Goal: Book appointment/travel/reservation

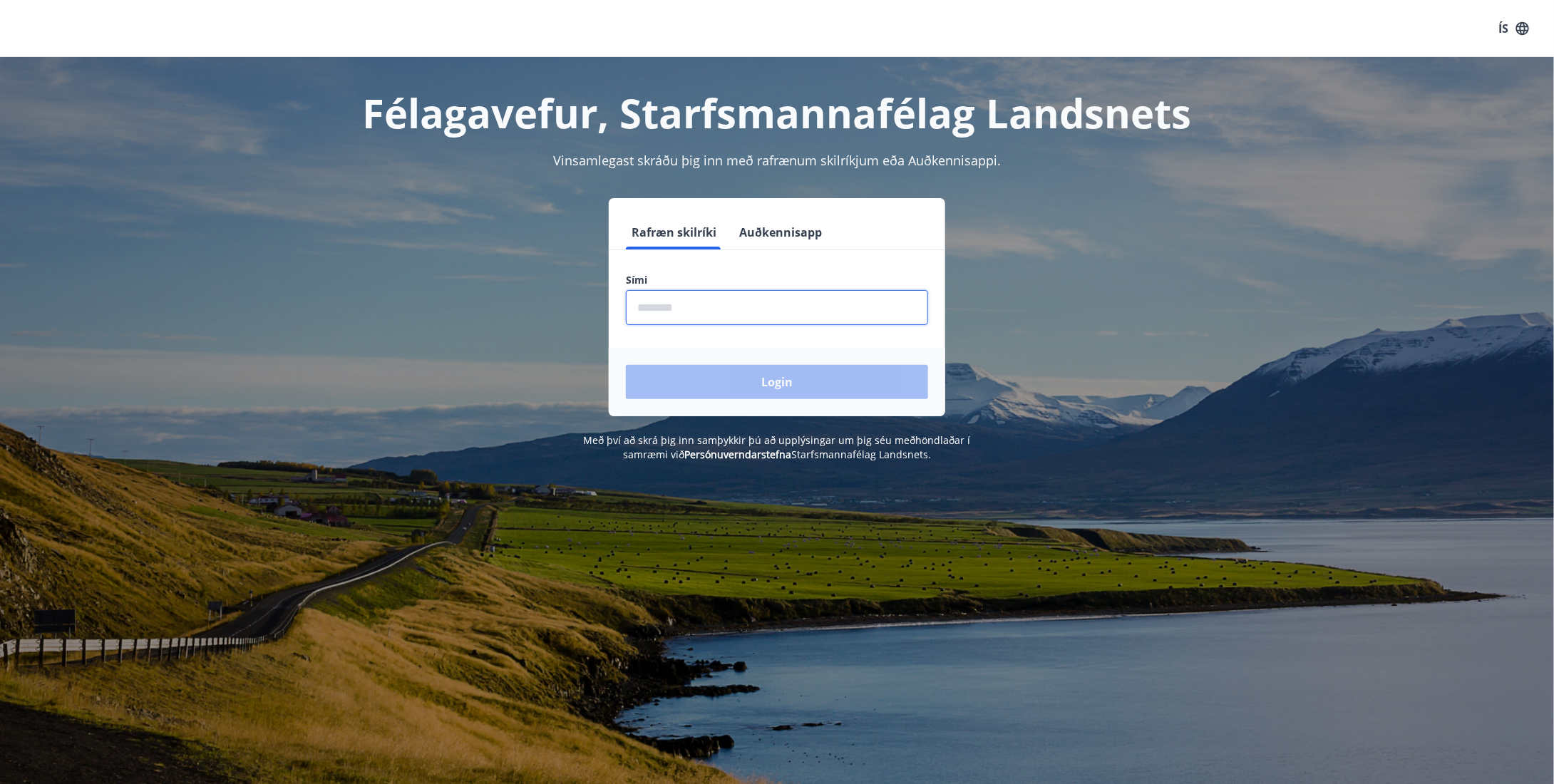
click at [763, 323] on input "phone" at bounding box center [777, 307] width 302 height 35
type input "********"
click at [768, 370] on button "Login" at bounding box center [777, 382] width 302 height 34
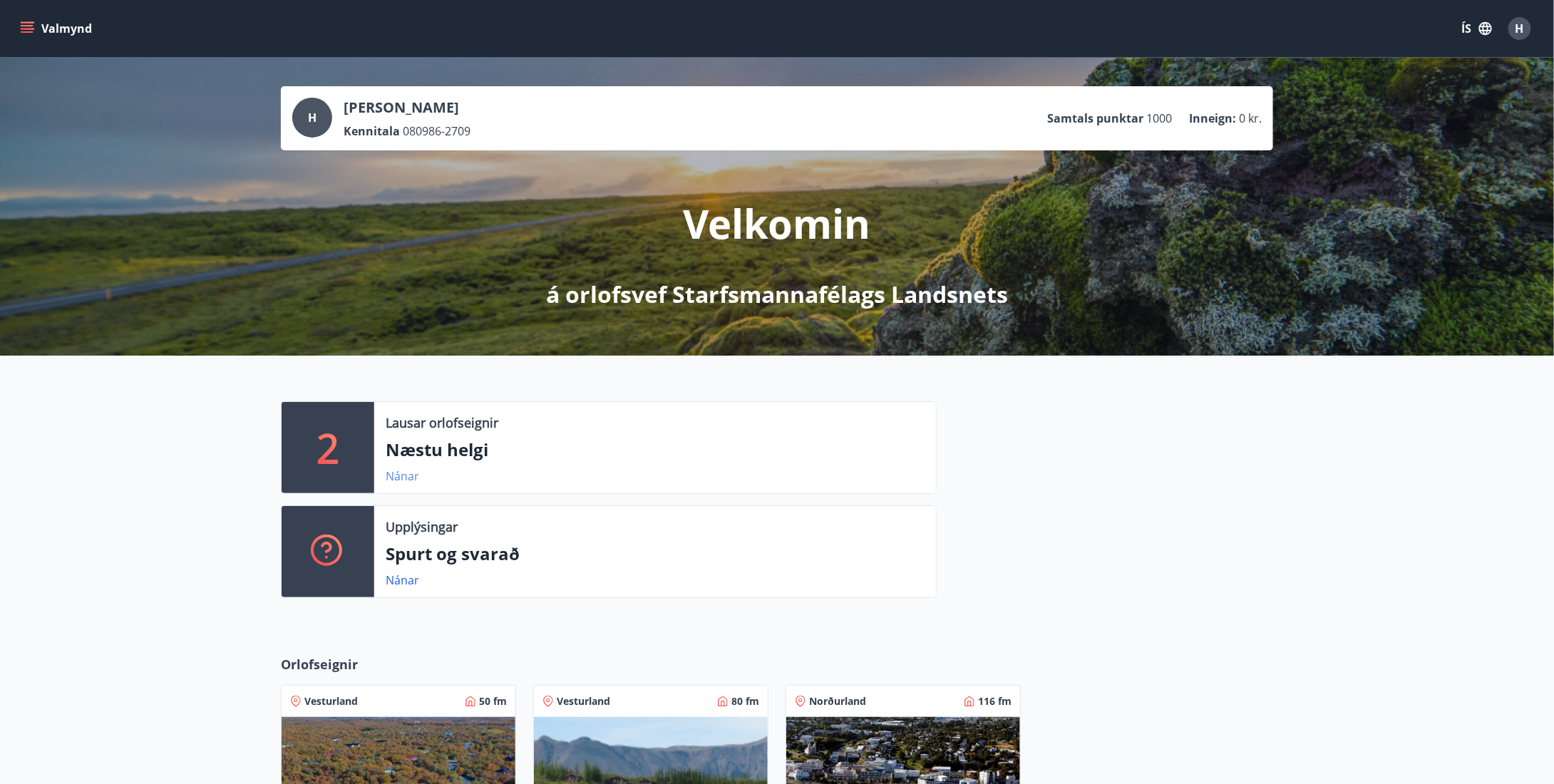
click at [403, 471] on link "Nánar" at bounding box center [402, 476] width 33 height 16
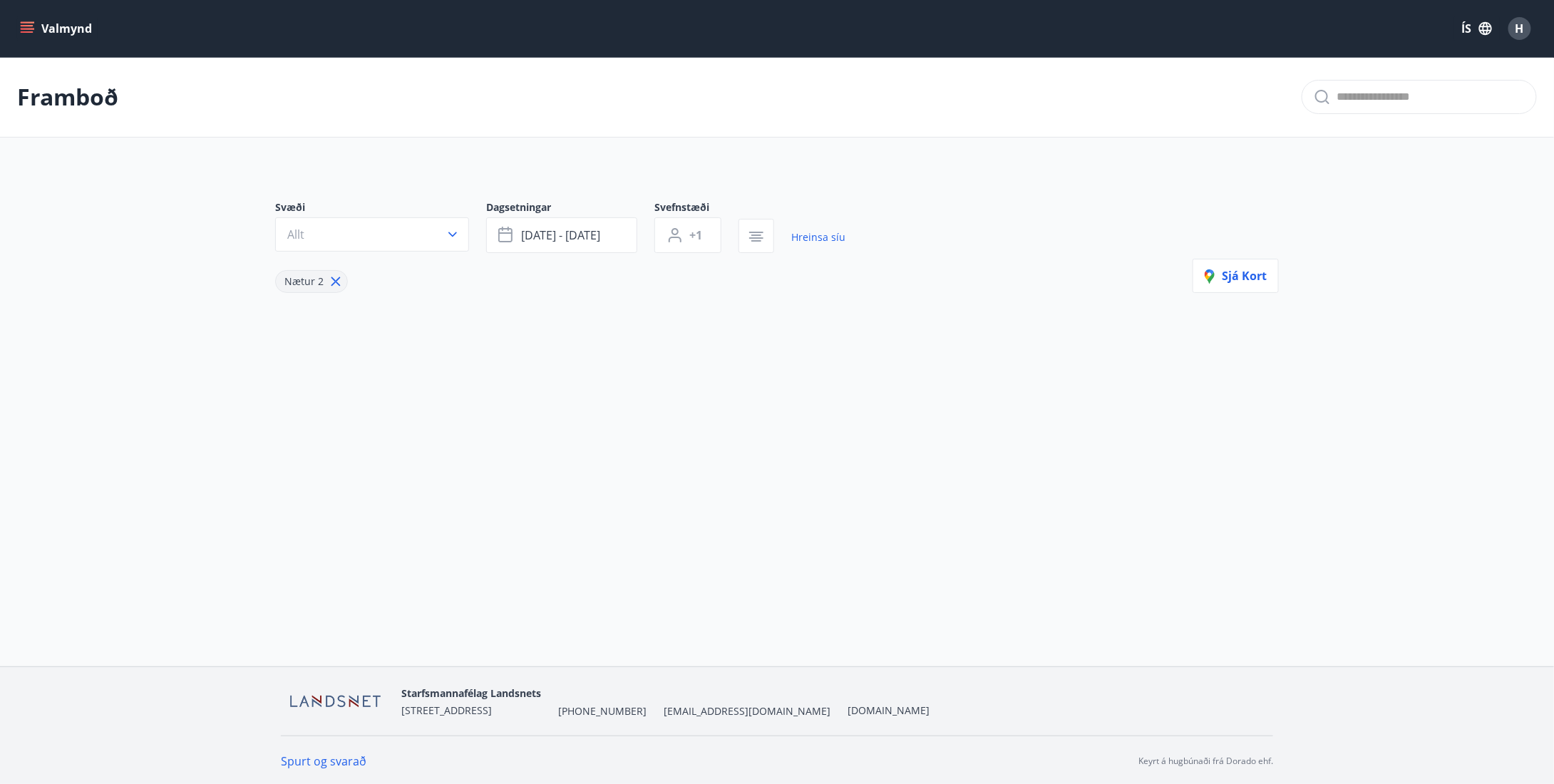
type input "*"
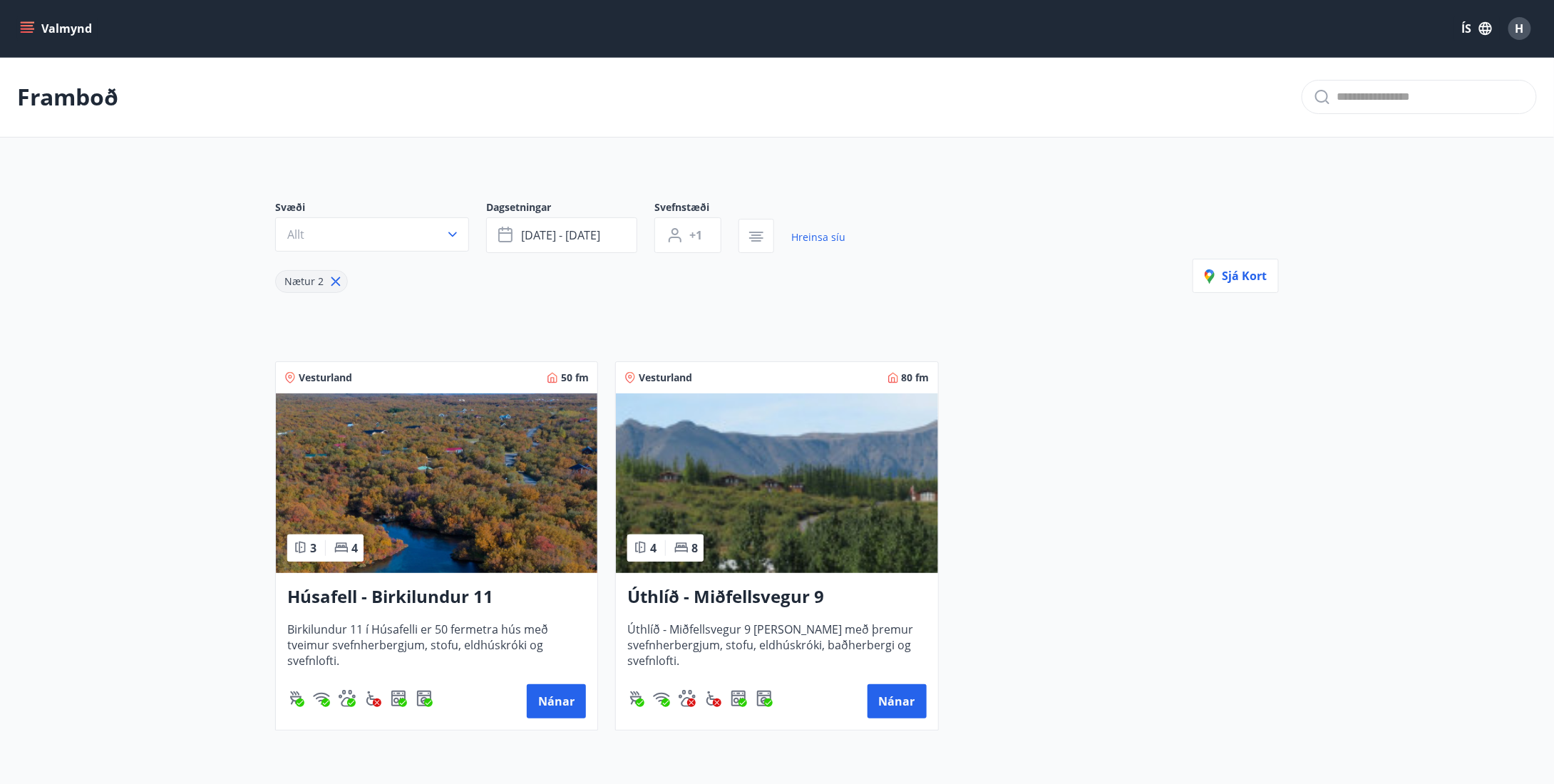
click at [1057, 532] on div "Vesturland 50 fm 3 4 Húsafell - Birkilundur 11 Birkilundur 11 í Húsafelli er 50…" at bounding box center [769, 537] width 1021 height 387
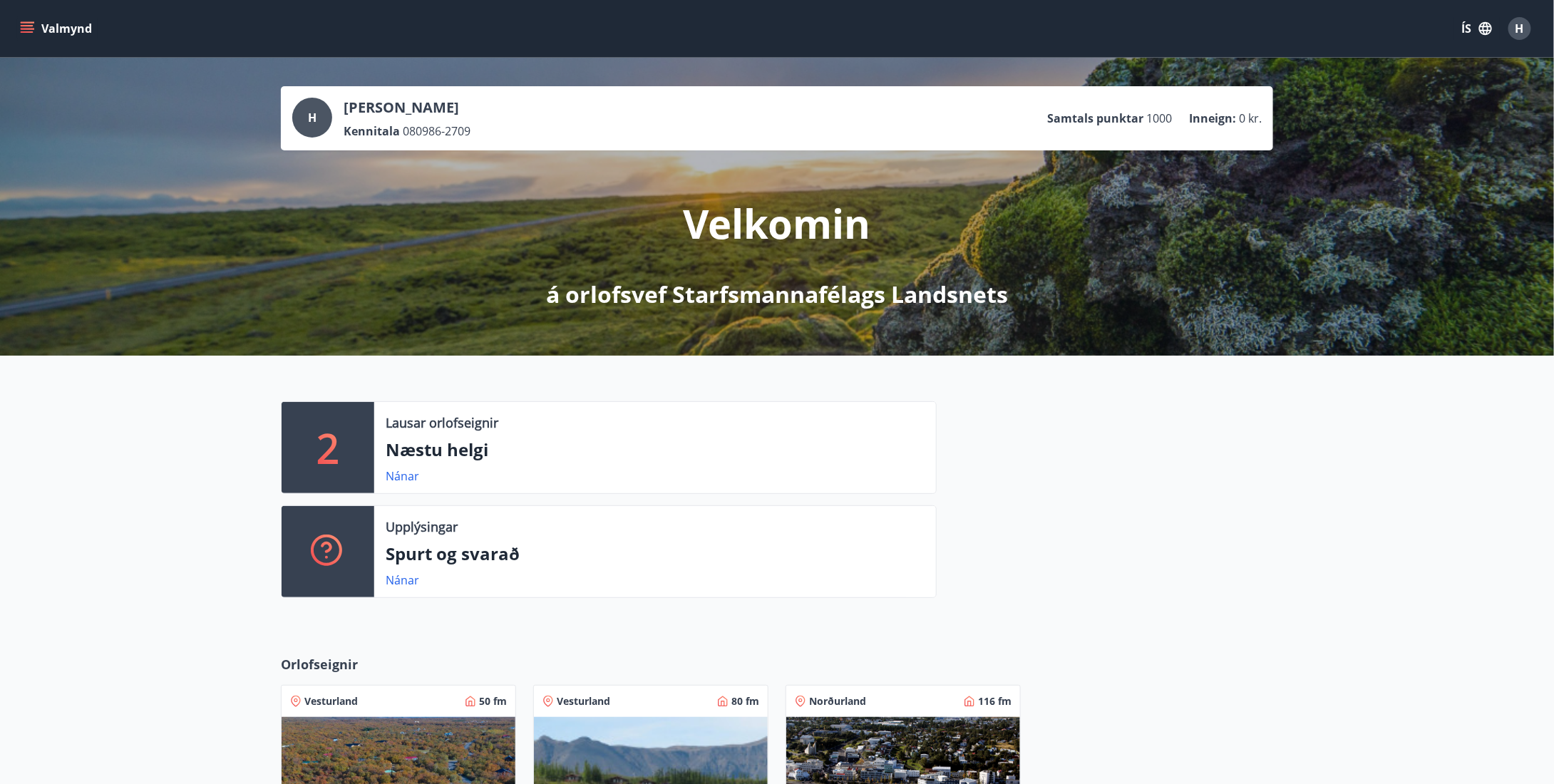
click at [20, 22] on icon "menu" at bounding box center [27, 29] width 14 height 14
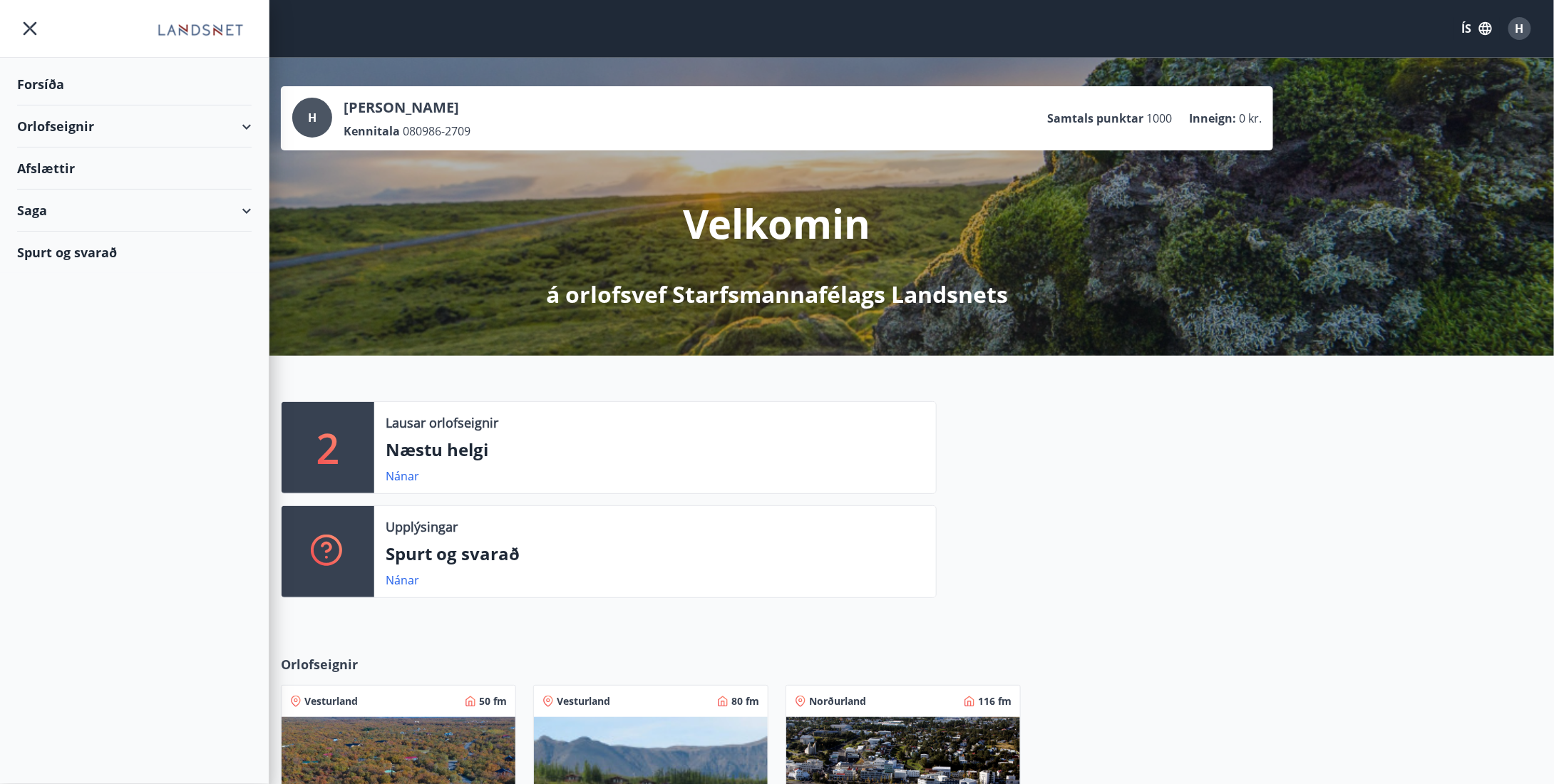
click at [232, 116] on div "Orlofseignir" at bounding box center [134, 126] width 235 height 42
click at [73, 163] on div "Framboð" at bounding box center [134, 163] width 212 height 30
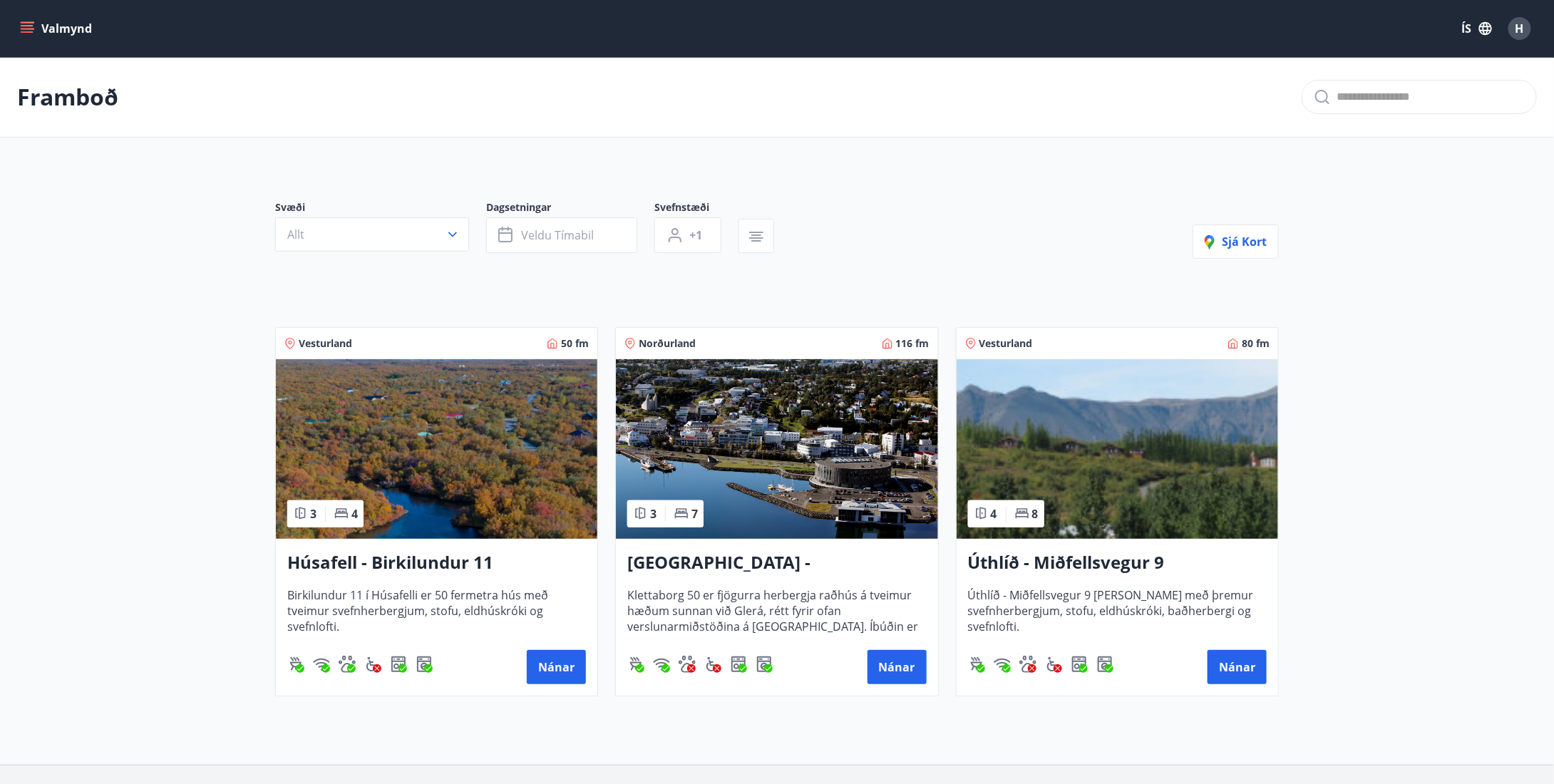
click at [33, 25] on icon "menu" at bounding box center [28, 26] width 13 height 2
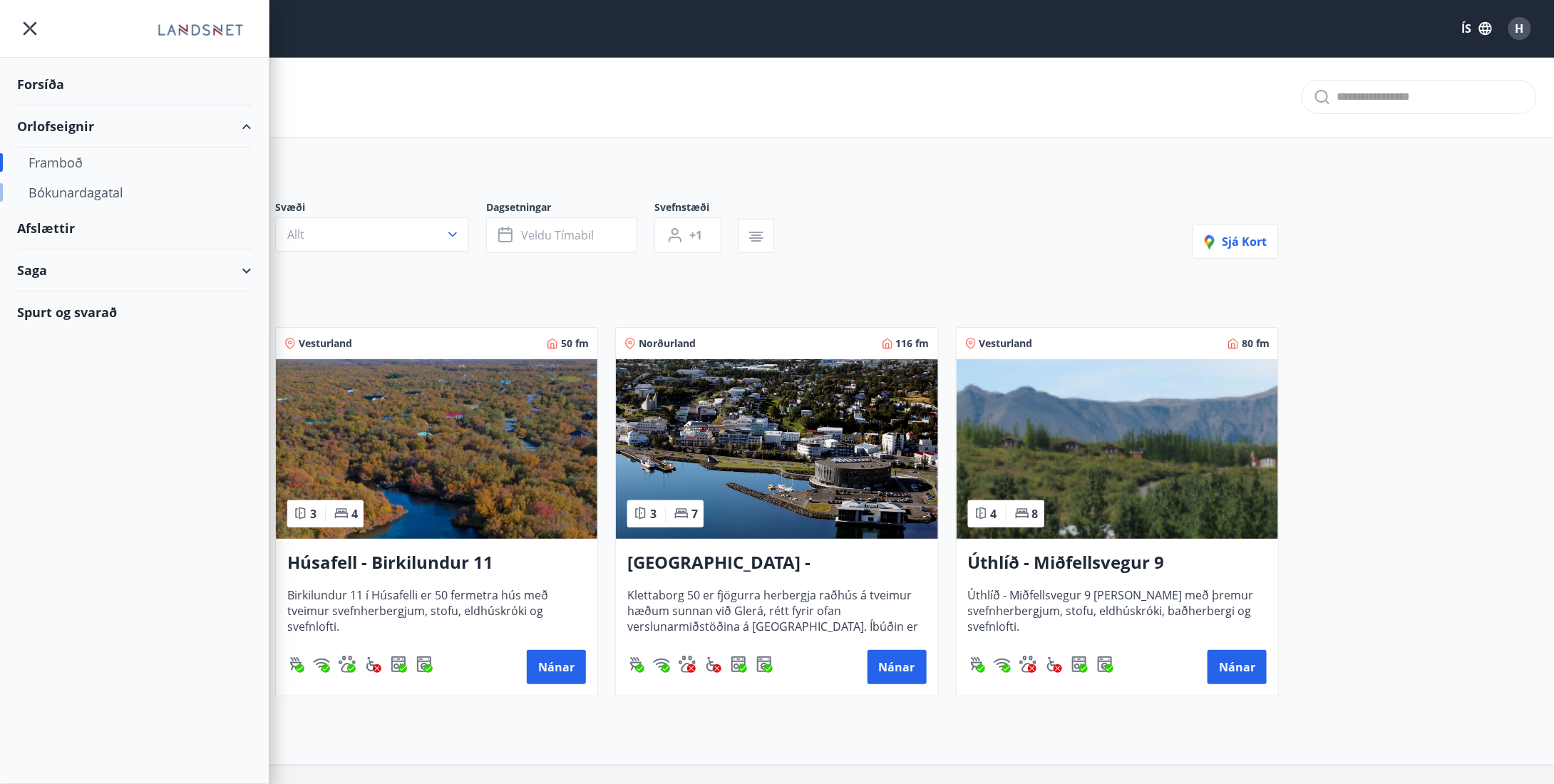
click at [114, 192] on div "Bókunardagatal" at bounding box center [134, 193] width 212 height 30
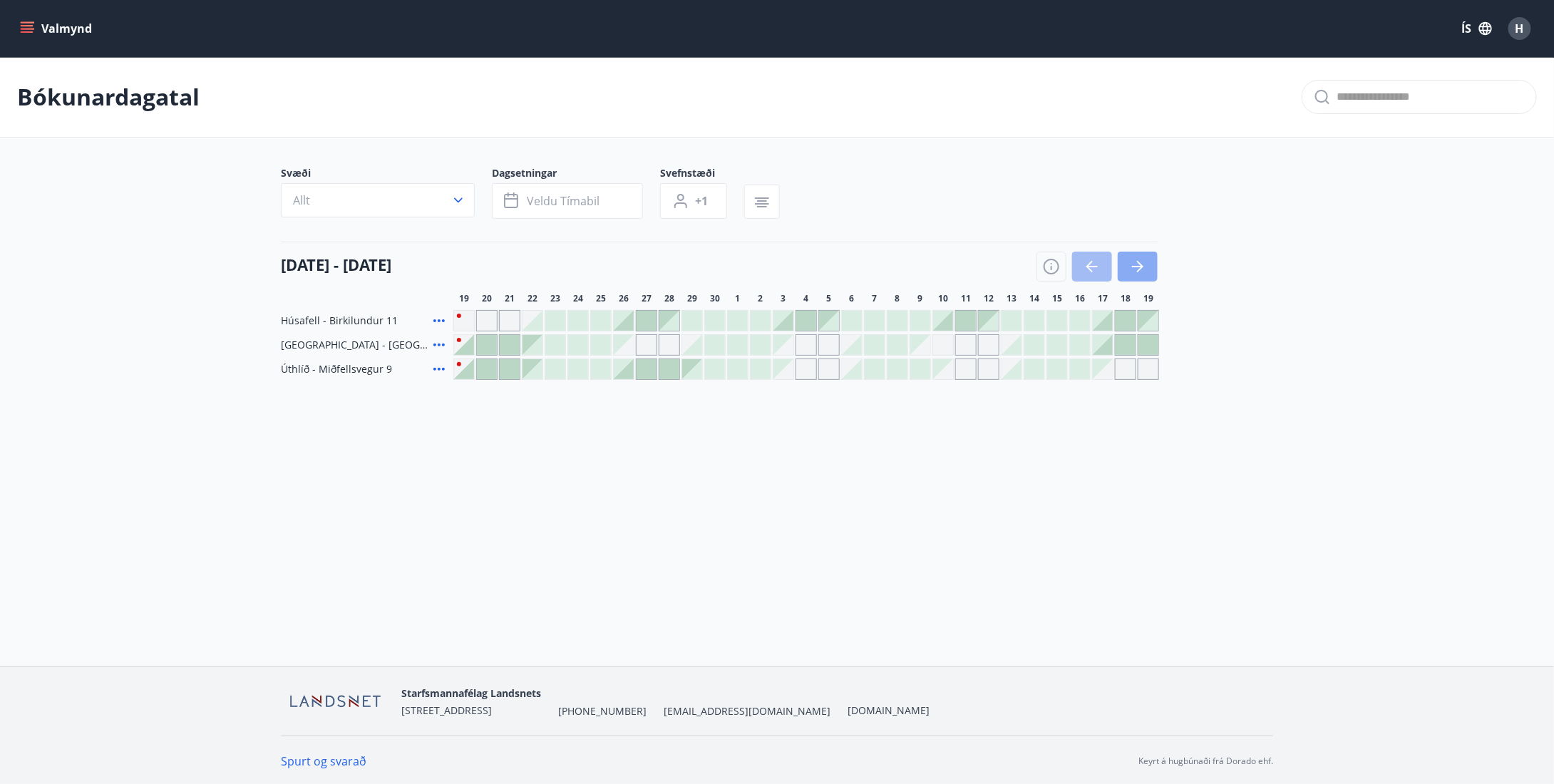
click at [1141, 267] on icon "button" at bounding box center [1140, 267] width 7 height 11
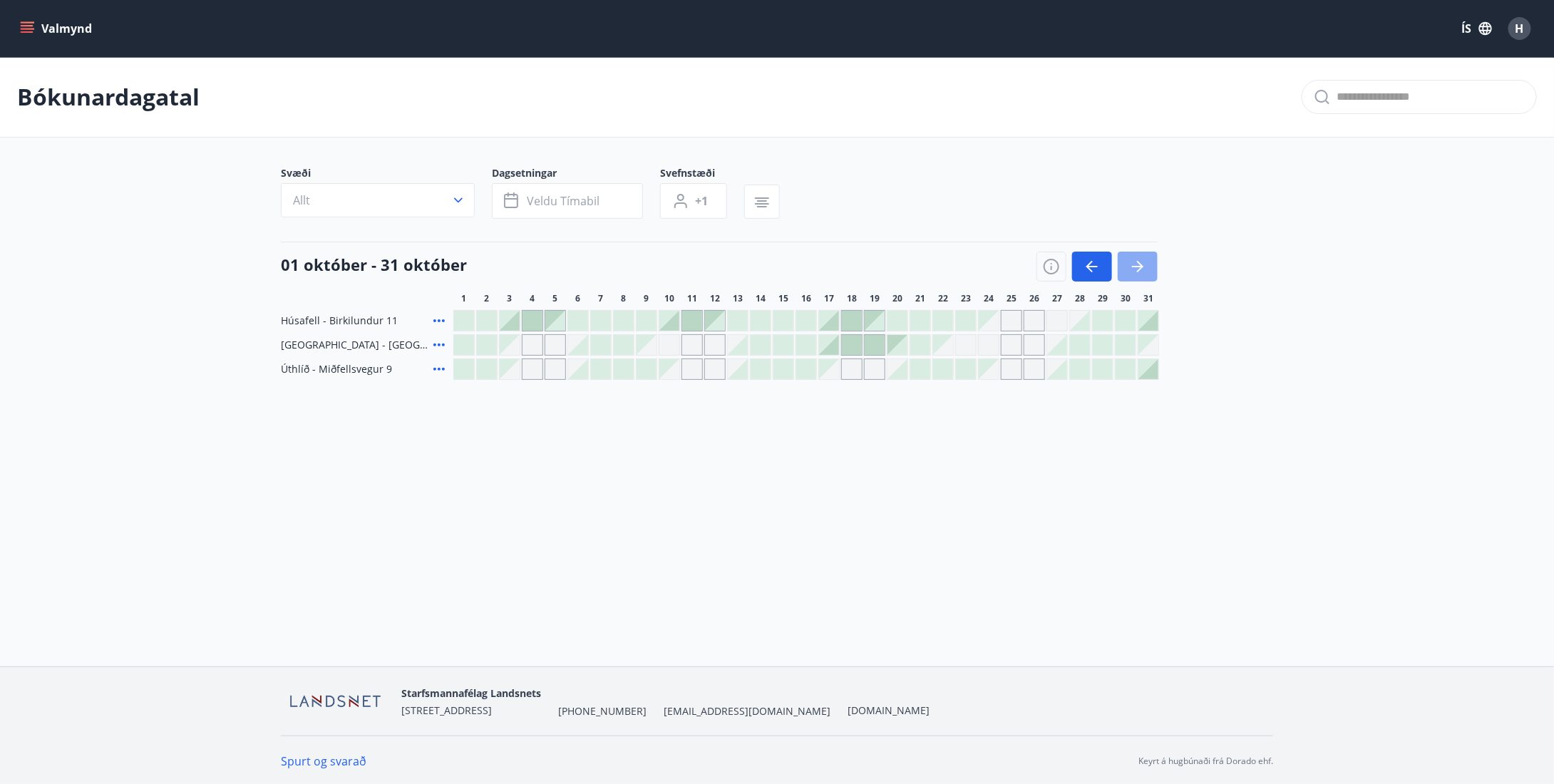
click at [1141, 267] on icon "button" at bounding box center [1140, 267] width 7 height 11
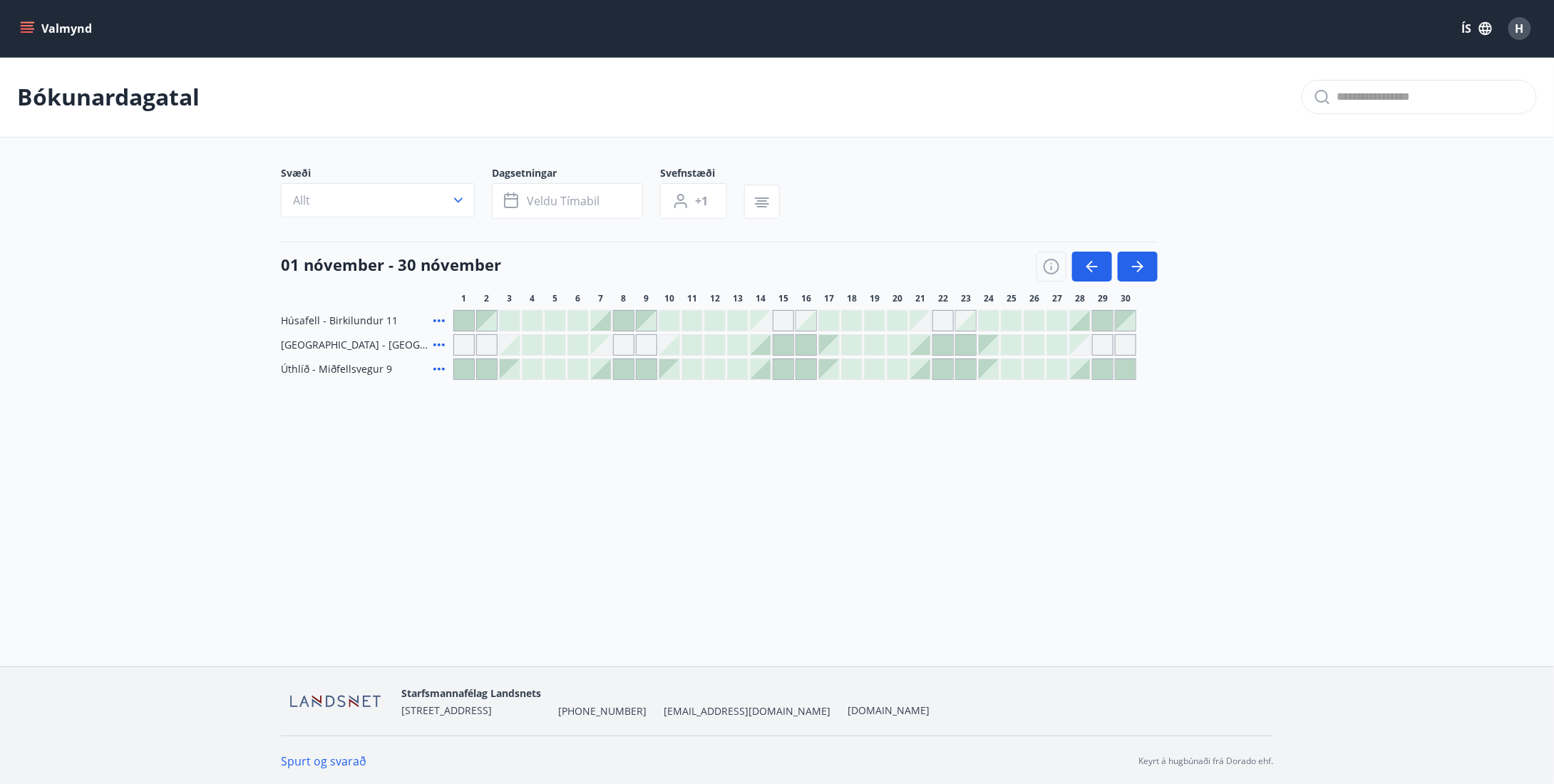
click at [33, 22] on icon "menu" at bounding box center [29, 23] width 16 height 2
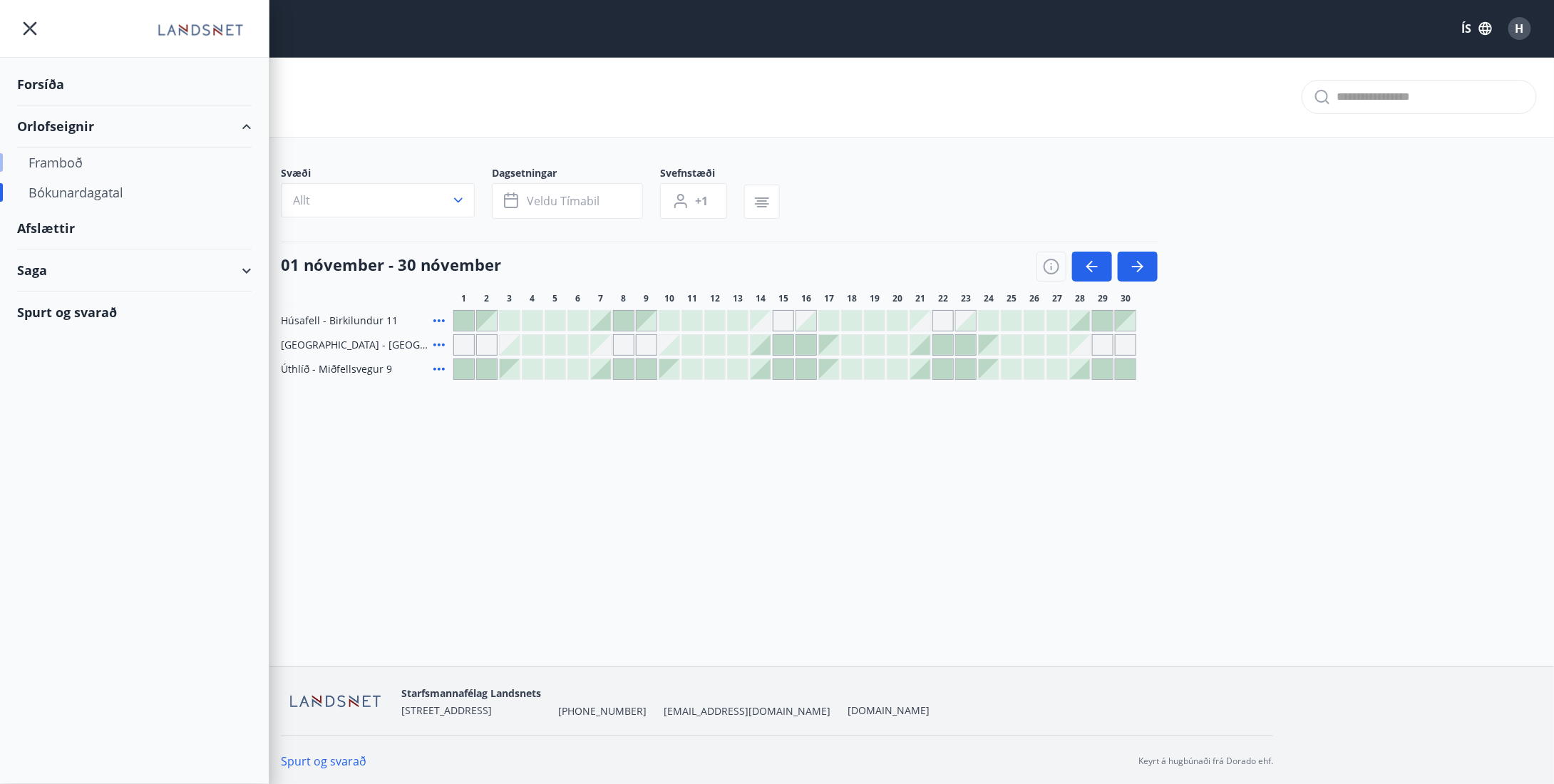
click at [65, 152] on div "Framboð" at bounding box center [134, 163] width 212 height 30
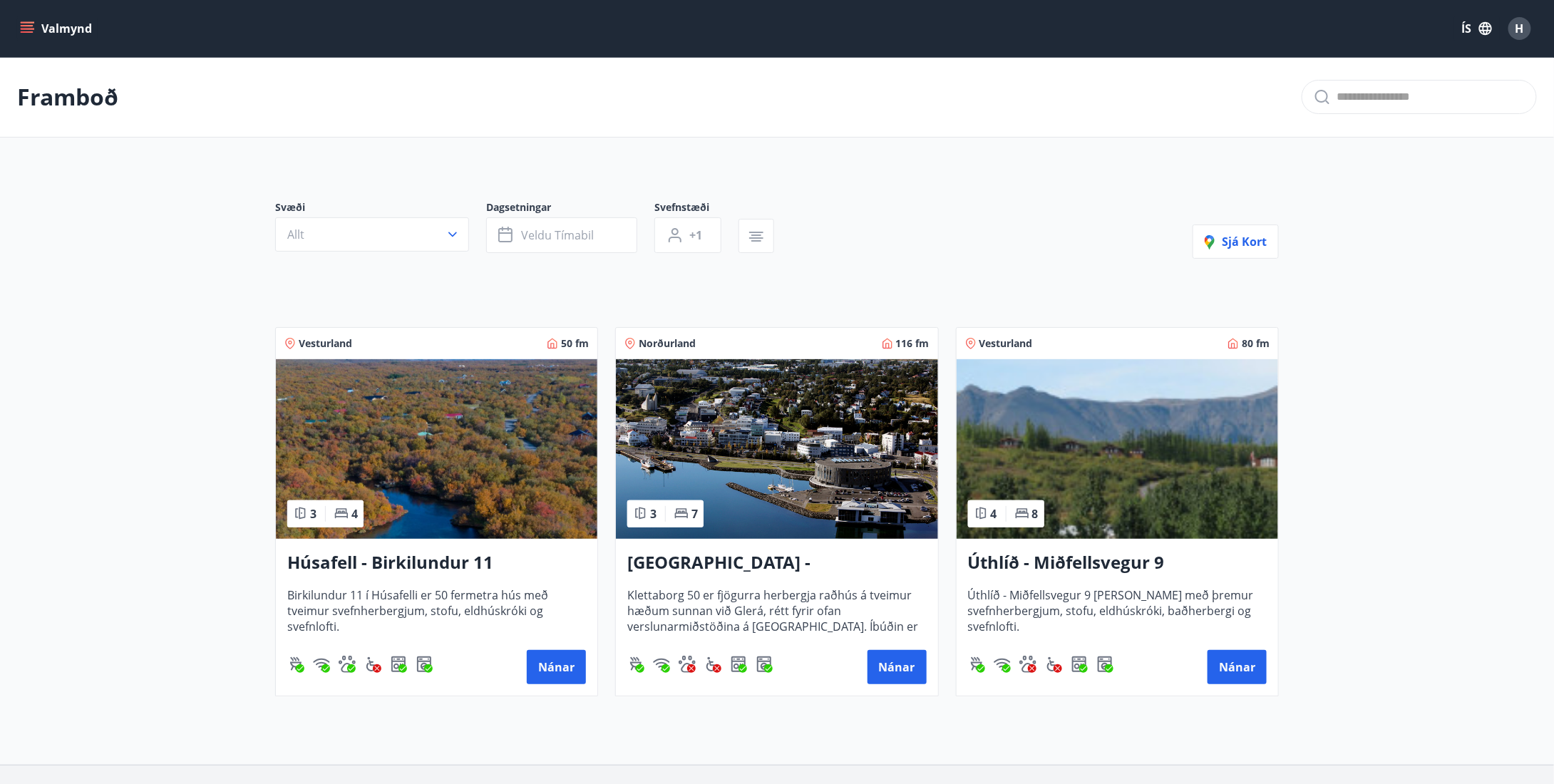
click at [447, 475] on img at bounding box center [436, 449] width 321 height 180
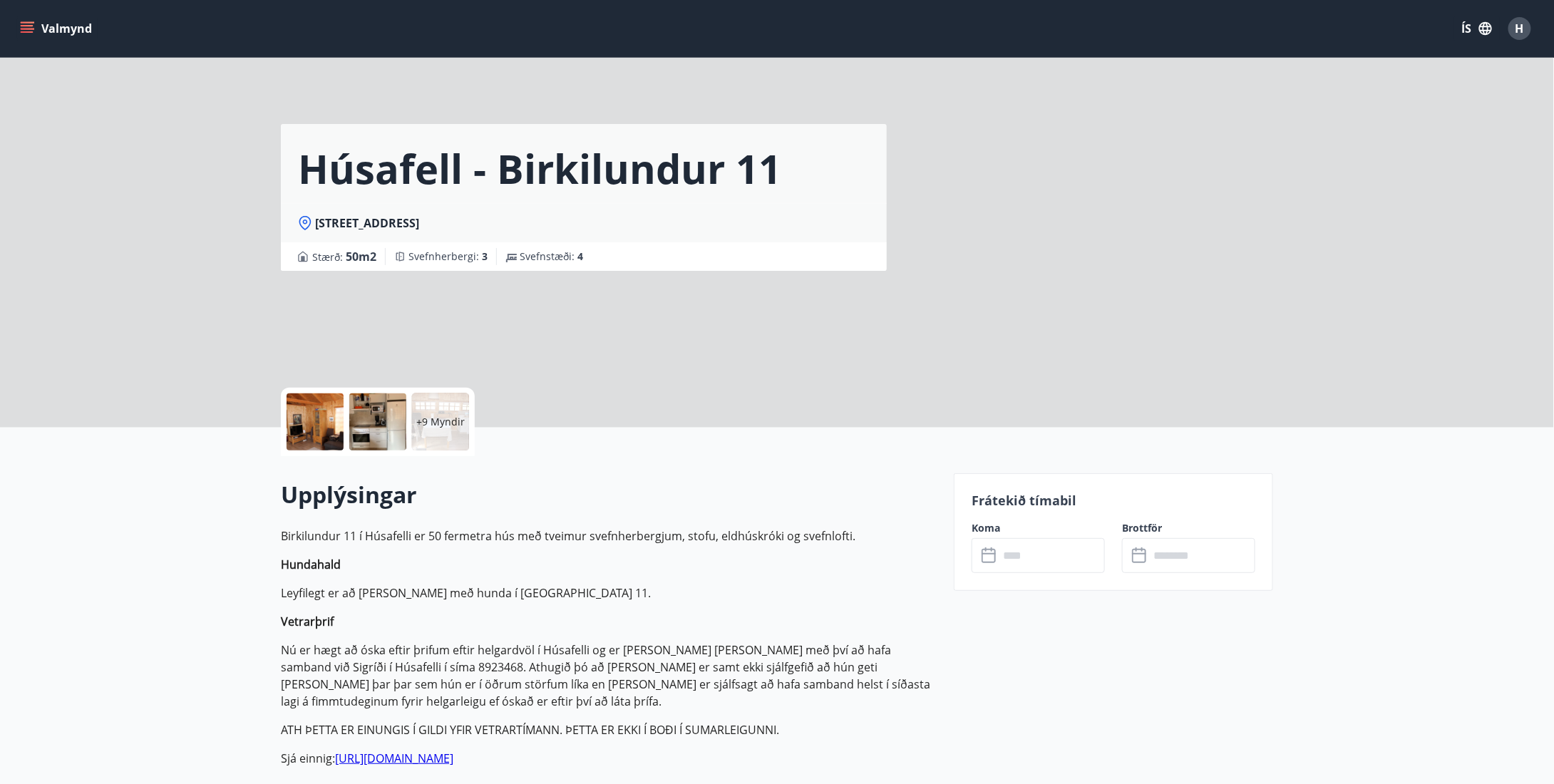
click at [324, 417] on div at bounding box center [316, 422] width 57 height 57
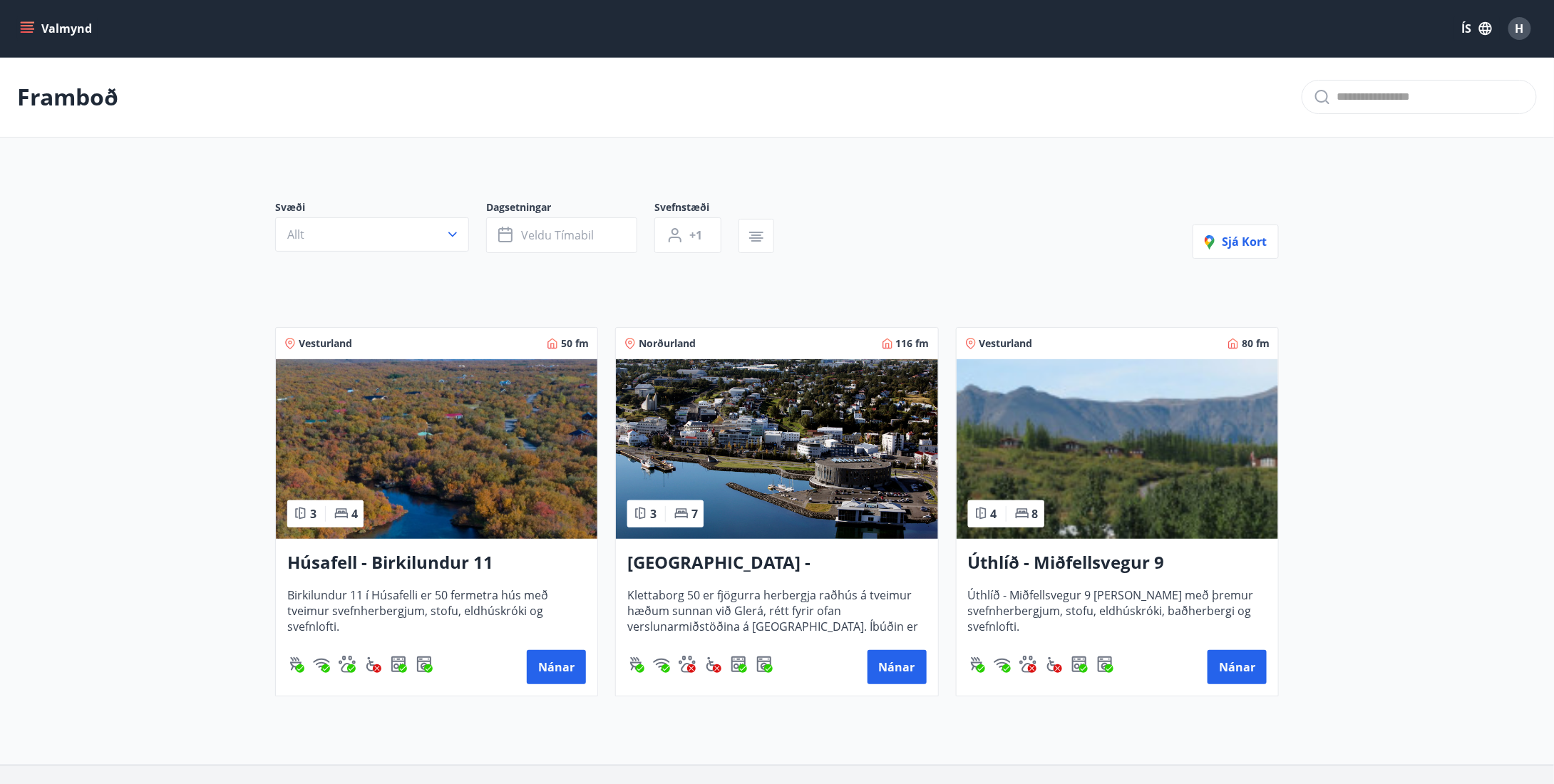
click at [1108, 435] on img at bounding box center [1118, 449] width 321 height 180
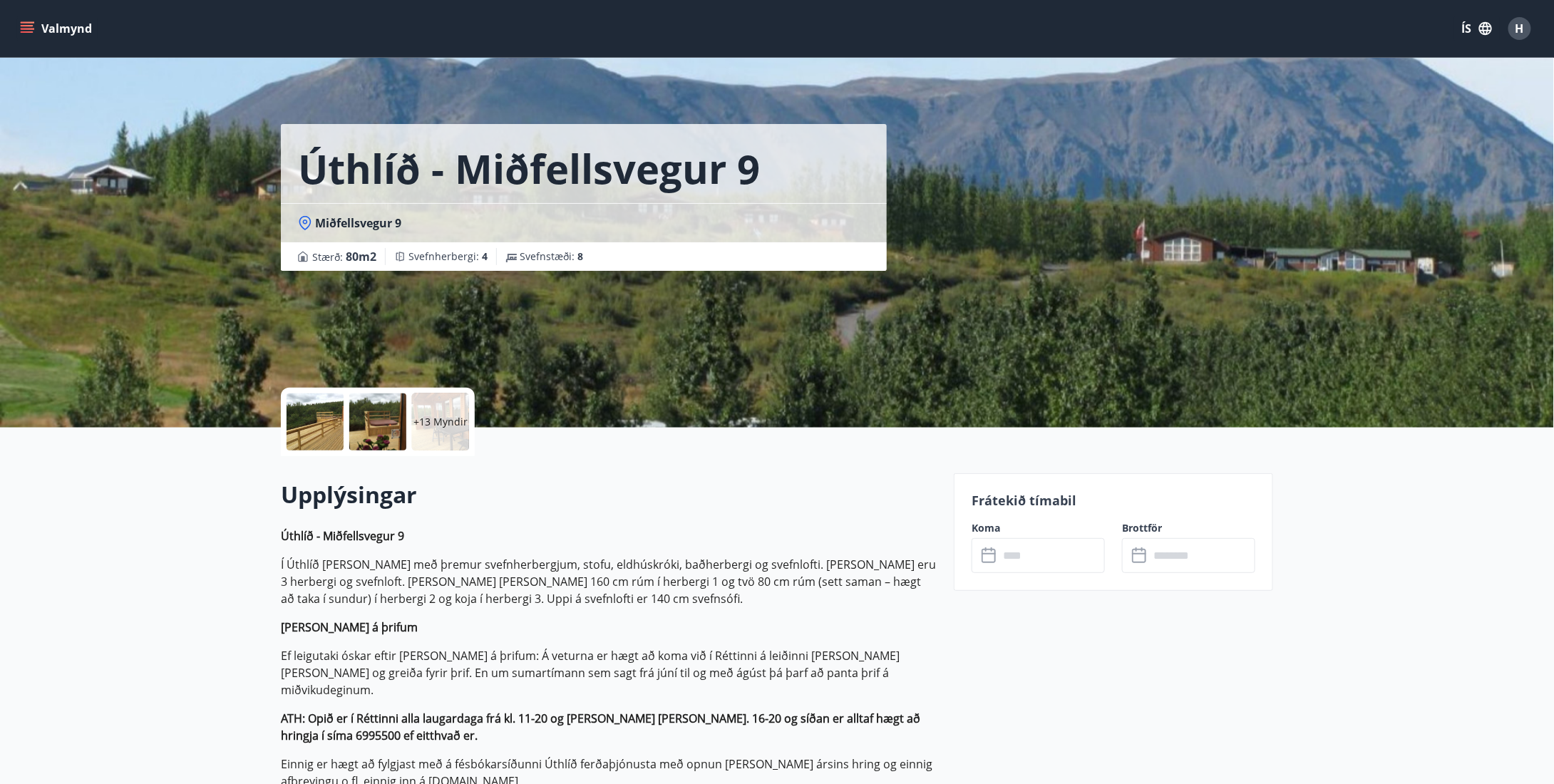
click at [438, 424] on p "+13 Myndir" at bounding box center [440, 422] width 54 height 14
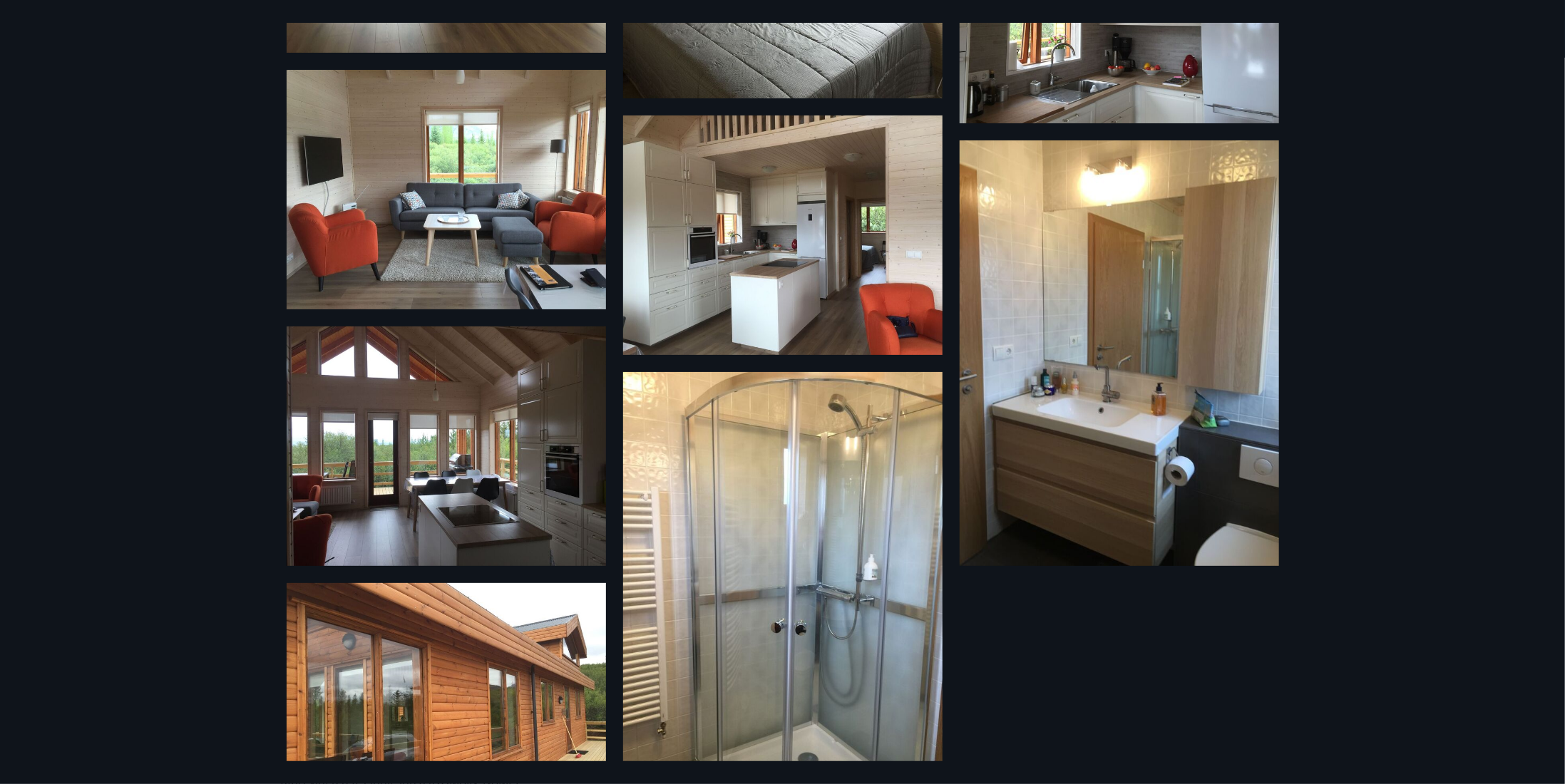
scroll to position [1288, 0]
